Goal: Complete application form: Complete application form

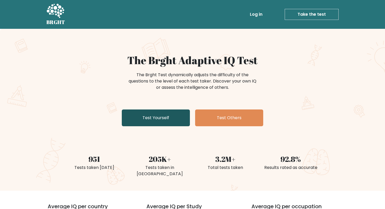
click at [159, 120] on link "Test Yourself" at bounding box center [156, 117] width 68 height 17
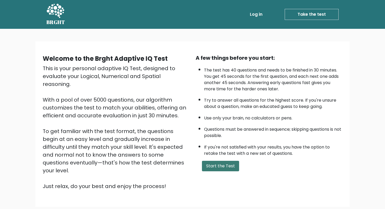
click at [215, 164] on button "Start the Test" at bounding box center [220, 166] width 37 height 10
click at [222, 166] on button "Start the Test" at bounding box center [220, 166] width 37 height 10
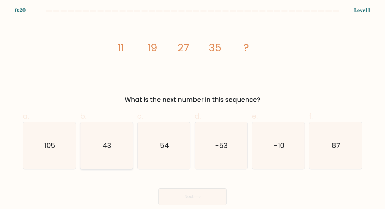
click at [111, 129] on icon "43" at bounding box center [106, 145] width 47 height 47
click at [192, 108] on input "b. 43" at bounding box center [192, 105] width 0 height 3
radio input "true"
click at [114, 144] on icon "43" at bounding box center [106, 145] width 47 height 47
click at [192, 108] on input "b. 43" at bounding box center [192, 105] width 0 height 3
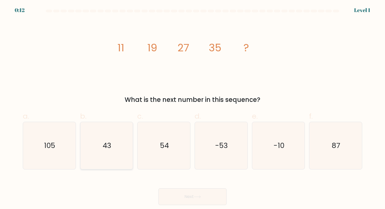
radio input "true"
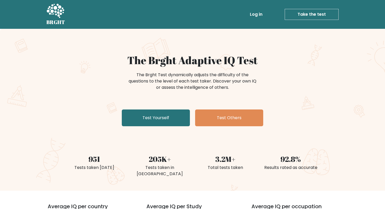
click at [164, 108] on div "The Brght Adaptive IQ Test The Brght Test dynamically adjusts the difficulty of…" at bounding box center [192, 91] width 262 height 74
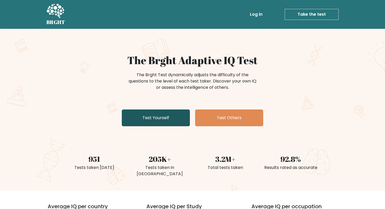
click at [164, 125] on link "Test Yourself" at bounding box center [156, 117] width 68 height 17
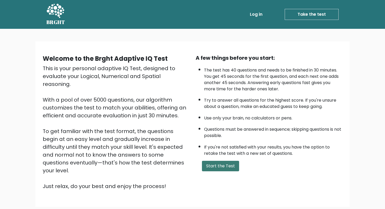
click at [207, 162] on button "Start the Test" at bounding box center [220, 166] width 37 height 10
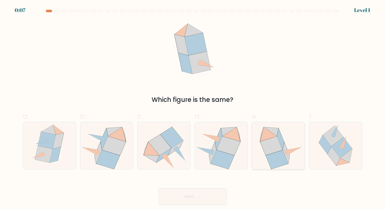
click at [265, 140] on icon at bounding box center [271, 145] width 22 height 19
click at [193, 108] on input "e." at bounding box center [192, 105] width 0 height 3
radio input "true"
click at [199, 186] on div "Next" at bounding box center [192, 190] width 345 height 29
click at [199, 188] on button "Next" at bounding box center [192, 196] width 68 height 17
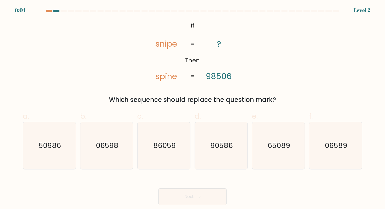
click at [200, 196] on icon at bounding box center [197, 196] width 7 height 3
drag, startPoint x: 217, startPoint y: 77, endPoint x: 214, endPoint y: 77, distance: 2.9
click at [214, 77] on tspan "98506" at bounding box center [219, 76] width 26 height 12
drag, startPoint x: 216, startPoint y: 77, endPoint x: 213, endPoint y: 77, distance: 3.7
click at [213, 77] on tspan "98506" at bounding box center [219, 76] width 26 height 12
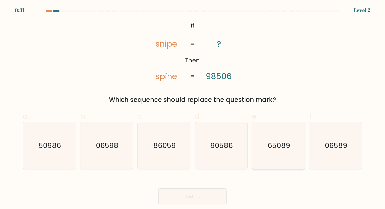
click at [262, 152] on icon "65089" at bounding box center [278, 145] width 47 height 47
click at [193, 108] on input "e. 65089" at bounding box center [192, 105] width 0 height 3
radio input "true"
click at [224, 154] on icon "90586" at bounding box center [220, 145] width 47 height 47
click at [193, 108] on input "d. 90586" at bounding box center [192, 105] width 0 height 3
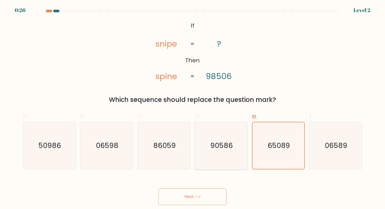
radio input "true"
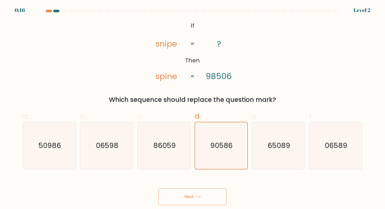
click at [202, 194] on button "Next" at bounding box center [192, 196] width 68 height 17
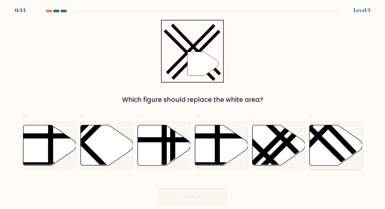
click at [327, 153] on icon at bounding box center [335, 145] width 53 height 40
click at [193, 108] on input "f." at bounding box center [192, 105] width 0 height 3
radio input "true"
click at [196, 201] on button "Next" at bounding box center [192, 196] width 68 height 17
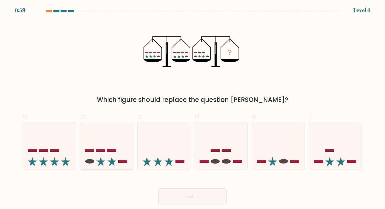
click at [123, 149] on icon at bounding box center [106, 145] width 53 height 43
click at [192, 108] on input "b." at bounding box center [192, 105] width 0 height 3
radio input "true"
click at [194, 204] on button "Next" at bounding box center [192, 196] width 68 height 17
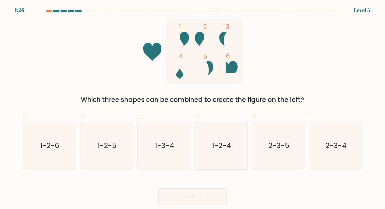
click at [236, 144] on icon "1-2-4" at bounding box center [220, 145] width 47 height 47
click at [193, 108] on input "d. 1-2-4" at bounding box center [192, 105] width 0 height 3
radio input "true"
click at [204, 199] on button "Next" at bounding box center [192, 196] width 68 height 17
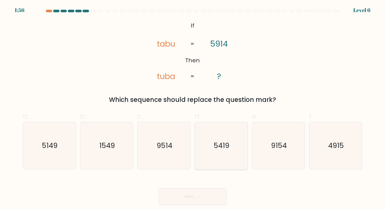
click at [219, 140] on icon "5419" at bounding box center [220, 145] width 47 height 47
click at [193, 108] on input "d. 5419" at bounding box center [192, 105] width 0 height 3
radio input "true"
click at [191, 199] on button "Next" at bounding box center [192, 196] width 68 height 17
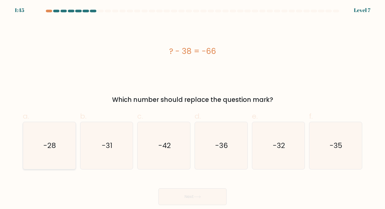
click at [60, 149] on icon "-28" at bounding box center [49, 145] width 47 height 47
click at [192, 108] on input "a. -28" at bounding box center [192, 105] width 0 height 3
radio input "true"
click at [218, 197] on button "Next" at bounding box center [192, 196] width 68 height 17
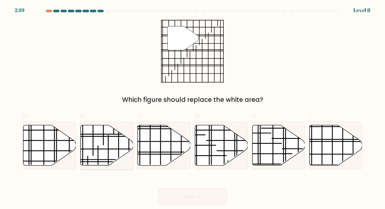
click at [97, 149] on line at bounding box center [122, 149] width 105 height 0
click at [192, 108] on input "b." at bounding box center [192, 105] width 0 height 3
radio input "true"
click at [325, 147] on icon at bounding box center [335, 145] width 53 height 40
click at [193, 108] on input "f." at bounding box center [192, 105] width 0 height 3
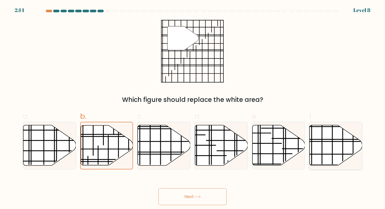
radio input "true"
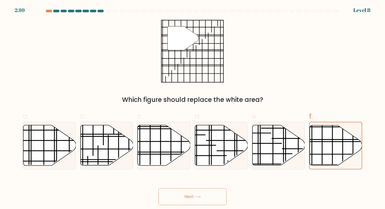
click at [181, 195] on button "Next" at bounding box center [192, 196] width 68 height 17
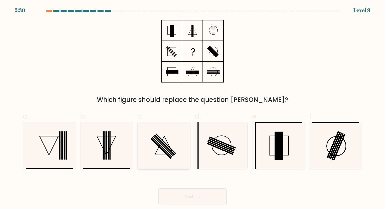
click at [171, 149] on rect at bounding box center [165, 143] width 21 height 21
click at [192, 108] on input "c." at bounding box center [192, 105] width 0 height 3
radio input "true"
click at [206, 198] on button "Next" at bounding box center [192, 196] width 68 height 17
